Goal: Transaction & Acquisition: Subscribe to service/newsletter

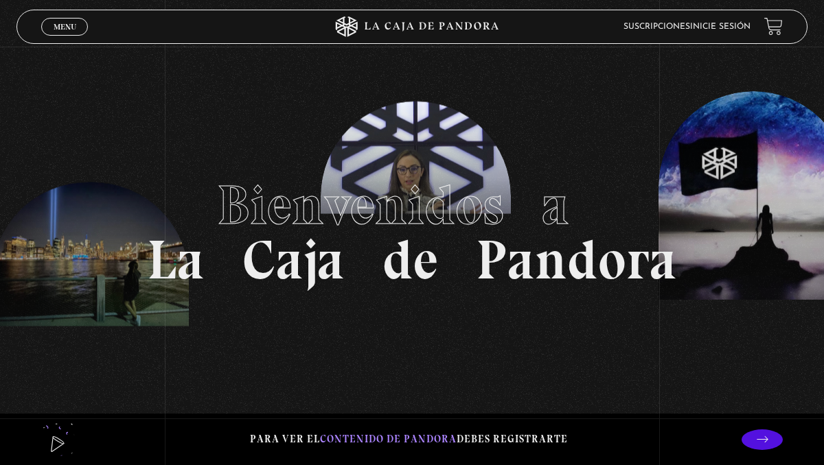
click at [673, 30] on link "Suscripciones" at bounding box center [656, 27] width 67 height 8
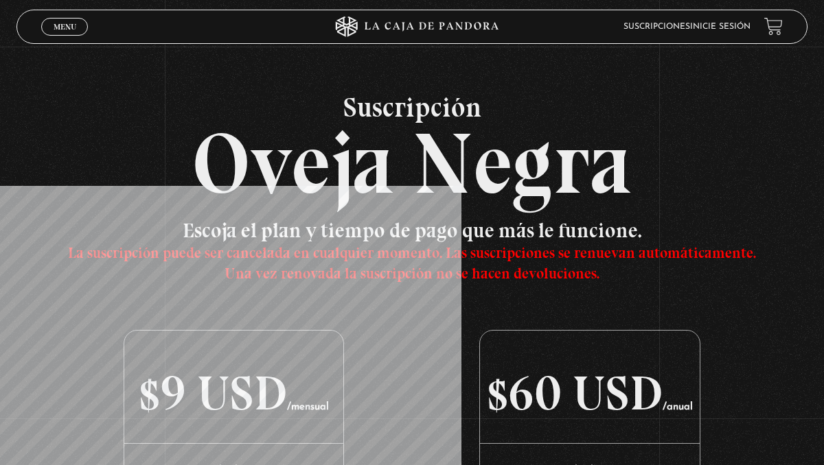
click at [740, 29] on link "Inicie sesión" at bounding box center [720, 27] width 60 height 8
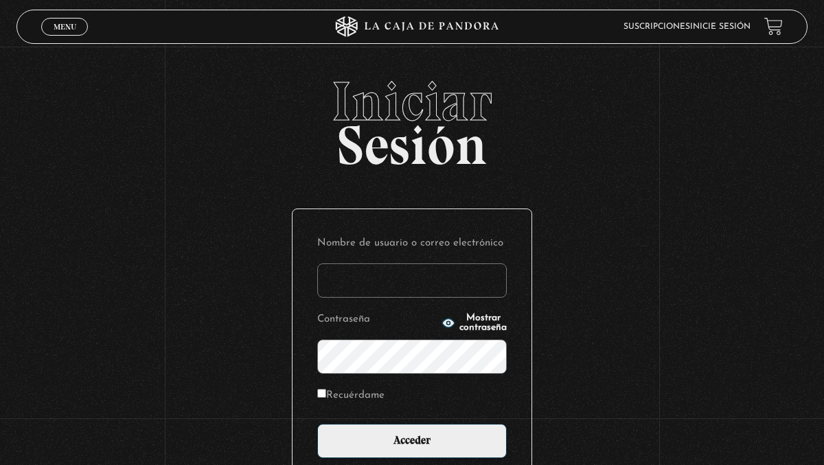
click at [417, 278] on input "Nombre de usuario o correo electrónico" at bounding box center [411, 281] width 189 height 34
click at [353, 283] on input "@gimail.com" at bounding box center [411, 281] width 189 height 34
click at [332, 284] on input "@gmail.com" at bounding box center [411, 281] width 189 height 34
type input "elenamenjivar89@gmail.com"
click at [317, 424] on input "Acceder" at bounding box center [411, 441] width 189 height 34
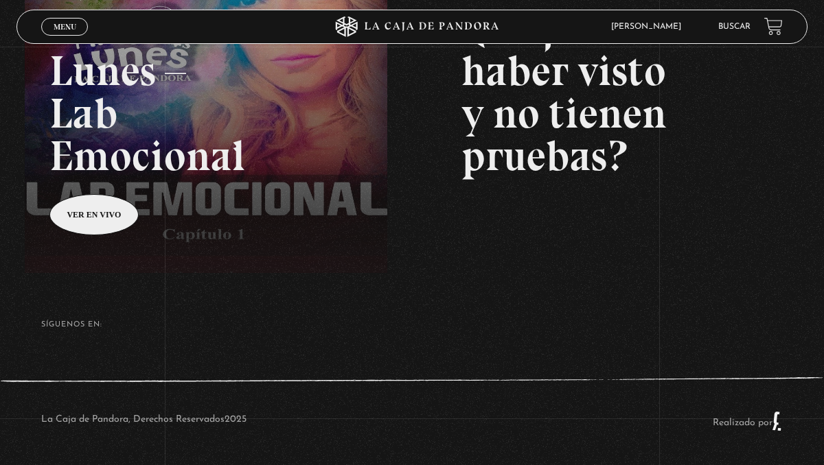
scroll to position [257, 0]
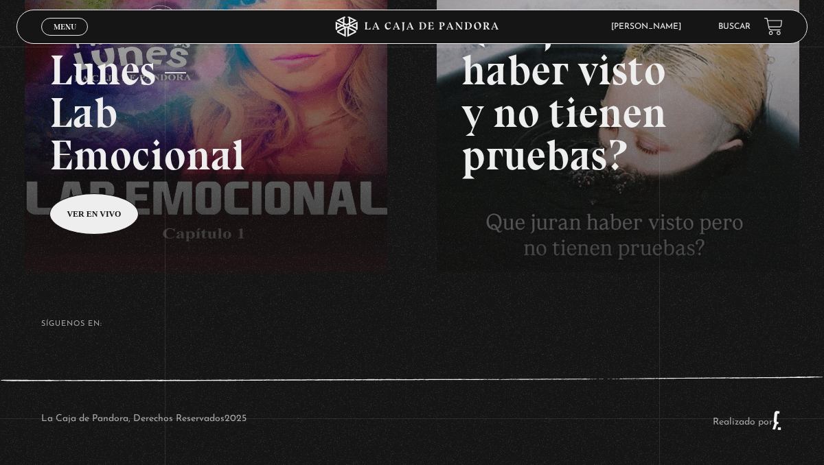
click at [94, 213] on link at bounding box center [437, 179] width 824 height 465
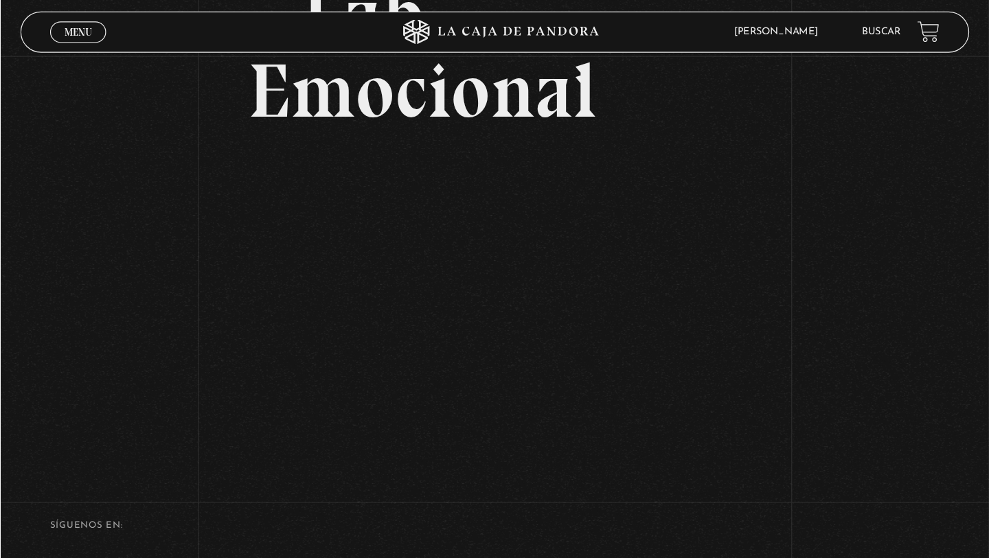
scroll to position [203, 0]
